Goal: Information Seeking & Learning: Learn about a topic

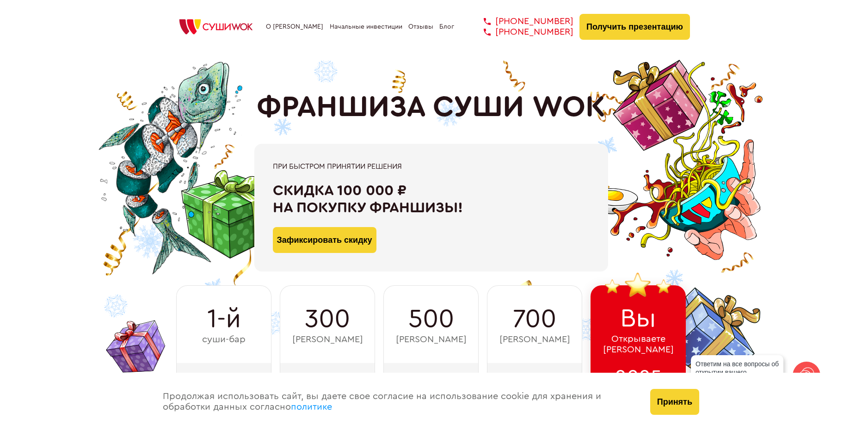
drag, startPoint x: 330, startPoint y: 166, endPoint x: 407, endPoint y: 167, distance: 77.2
click at [407, 167] on div "При быстром принятии решения Скидка 100 000 ₽ на покупку франшизы! Зафиксироват…" at bounding box center [431, 208] width 518 height 128
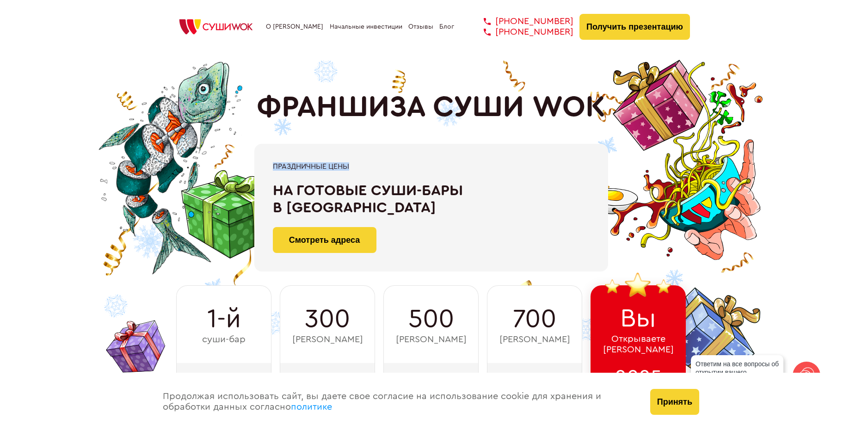
click at [395, 165] on div "Праздничные цены" at bounding box center [431, 166] width 317 height 8
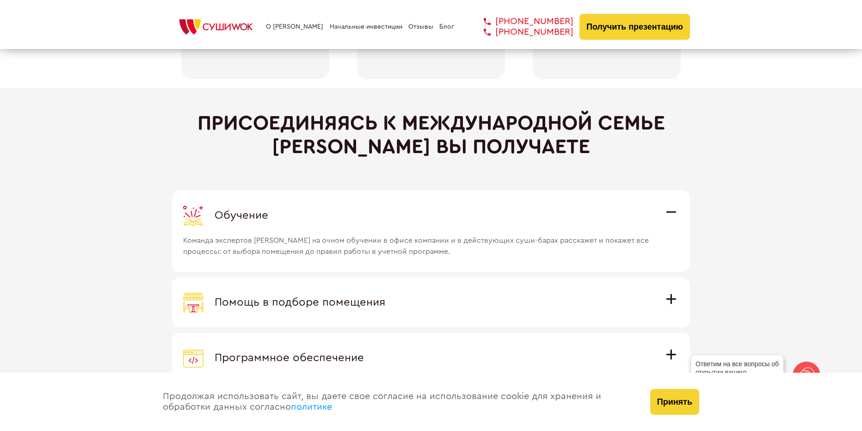
scroll to position [2543, 0]
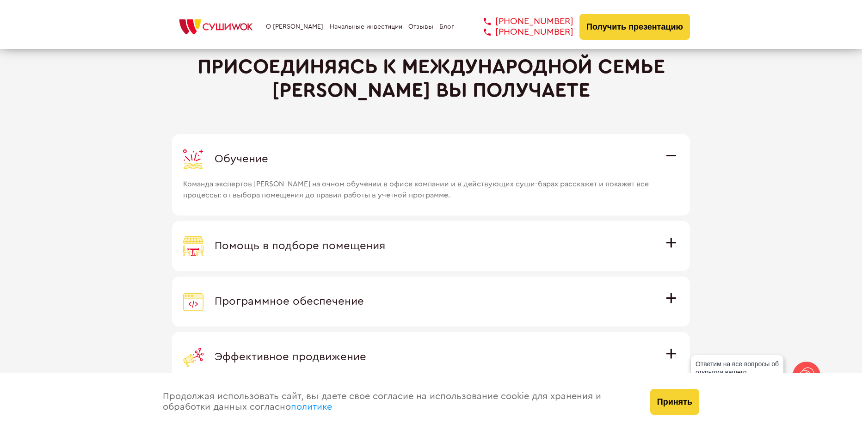
click at [385, 245] on span "Помощь в подборе помещения" at bounding box center [300, 245] width 171 height 11
click at [0, 0] on input "Помощь в подборе помещения Наши специалисты оценят варианты помещения в вашем г…" at bounding box center [0, 0] width 0 height 0
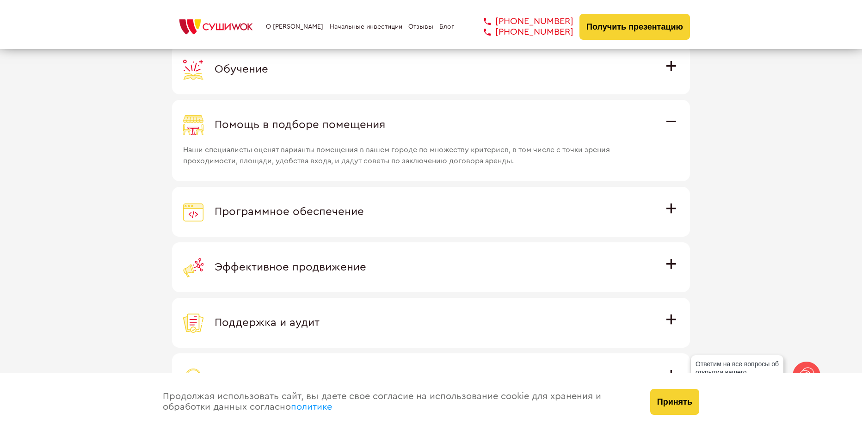
scroll to position [2635, 0]
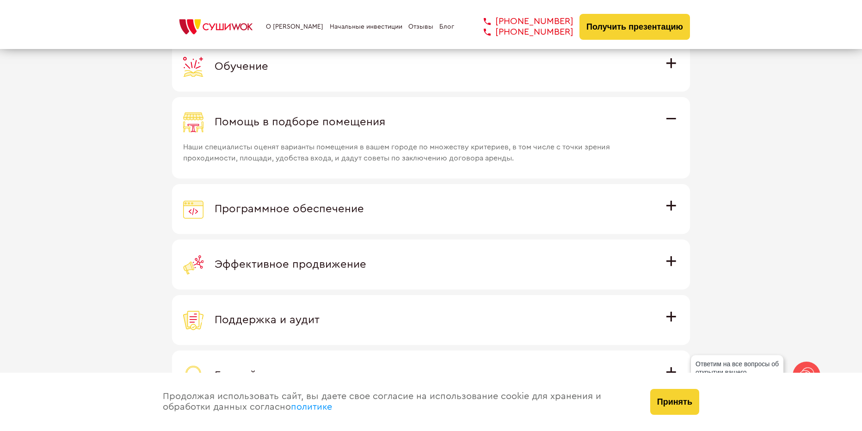
click at [364, 203] on span "Программное обеспечение" at bounding box center [289, 208] width 149 height 11
click at [0, 0] on input "Программное обеспечение Программное обеспечение разработано специально для [PER…" at bounding box center [0, 0] width 0 height 0
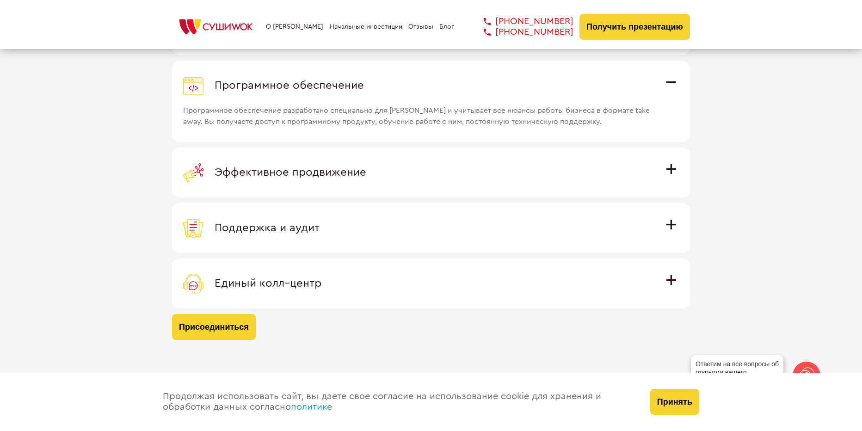
scroll to position [2728, 0]
click at [366, 172] on span "Эффективное продвижение" at bounding box center [291, 171] width 152 height 11
click at [0, 0] on input "Эффективное продвижение Все рекламные материалы предоставляются централизованно…" at bounding box center [0, 0] width 0 height 0
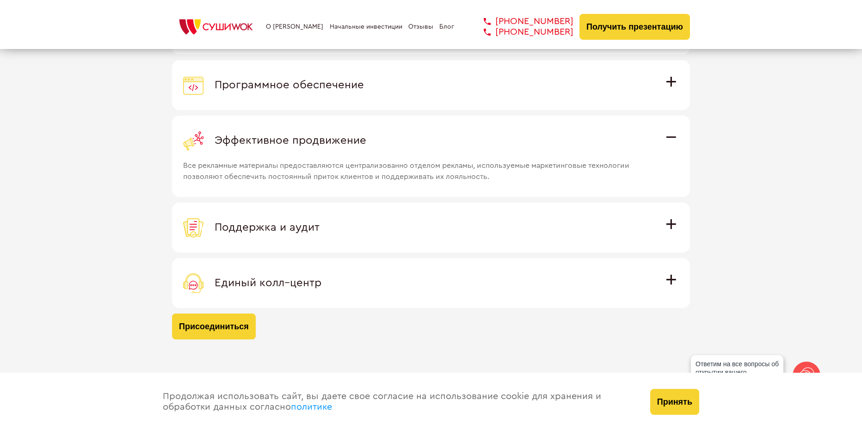
click at [319, 227] on span "Поддержка и аудит" at bounding box center [267, 227] width 105 height 11
click at [0, 0] on input "Поддержка и аудит Аудит работы с целью поиска точек роста и постоянная поддержк…" at bounding box center [0, 0] width 0 height 0
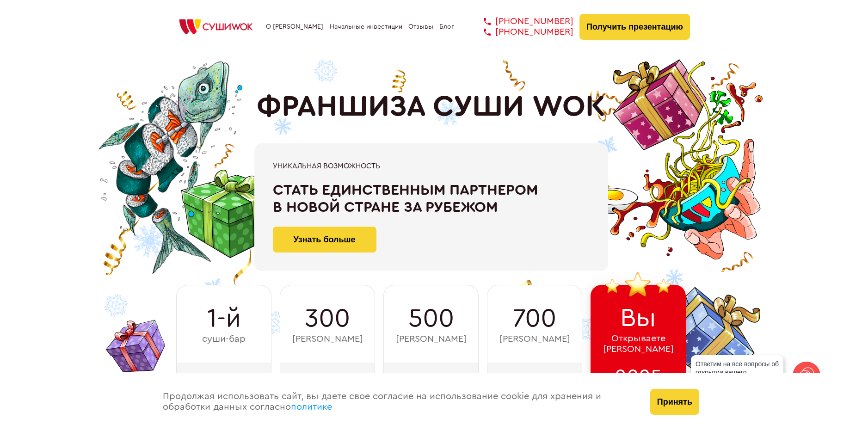
scroll to position [0, 0]
